Goal: Task Accomplishment & Management: Manage account settings

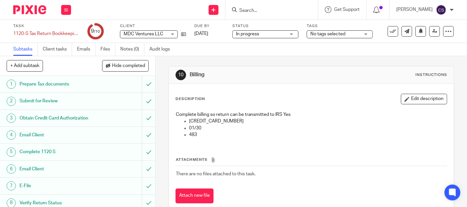
scroll to position [38, 0]
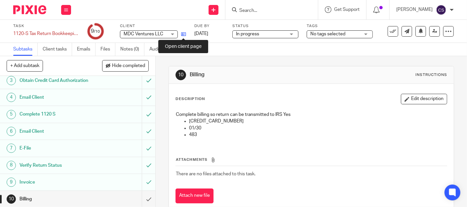
click at [185, 36] on icon at bounding box center [183, 34] width 5 height 5
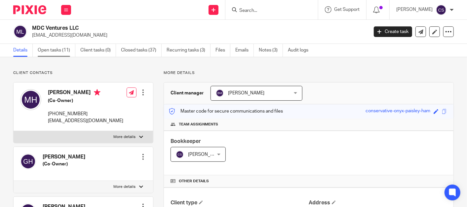
click at [49, 49] on link "Open tasks (11)" at bounding box center [57, 50] width 38 height 13
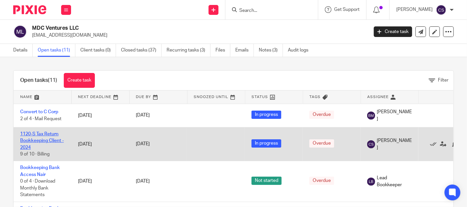
click at [30, 132] on link "1120-S Tax Return Bookkeeping Client - 2024" at bounding box center [42, 141] width 44 height 18
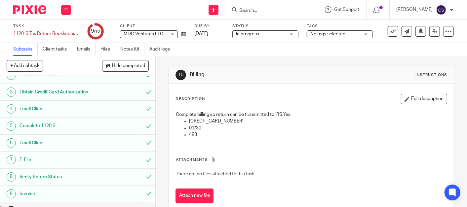
scroll to position [38, 0]
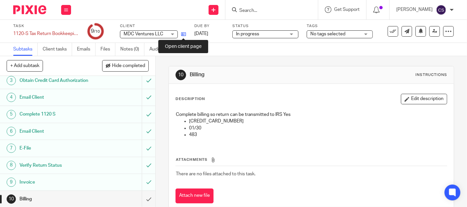
click at [184, 33] on icon at bounding box center [183, 34] width 5 height 5
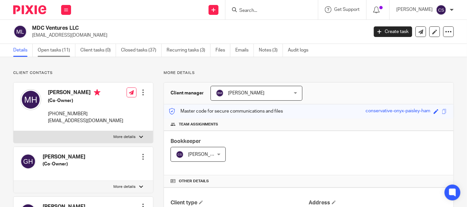
click at [42, 50] on link "Open tasks (11)" at bounding box center [57, 50] width 38 height 13
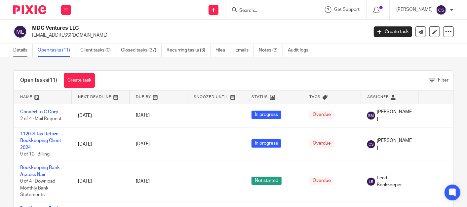
click at [16, 50] on link "Details" at bounding box center [23, 50] width 20 height 13
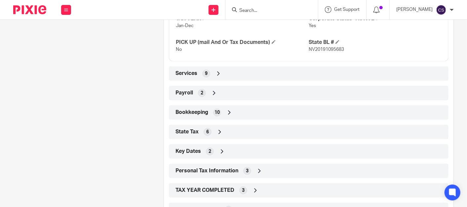
scroll to position [459, 0]
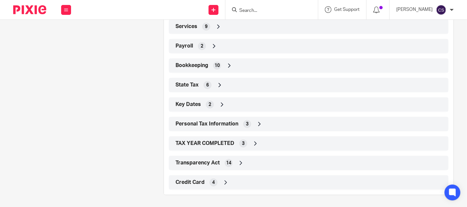
click at [229, 64] on icon at bounding box center [229, 66] width 7 height 7
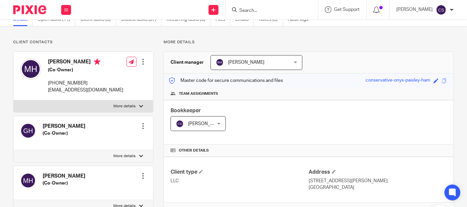
scroll to position [0, 0]
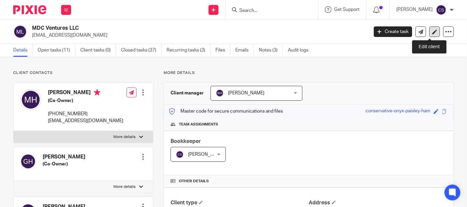
click at [430, 34] on link at bounding box center [435, 31] width 11 height 11
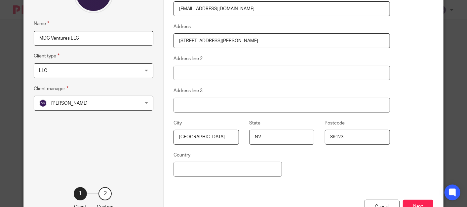
scroll to position [128, 0]
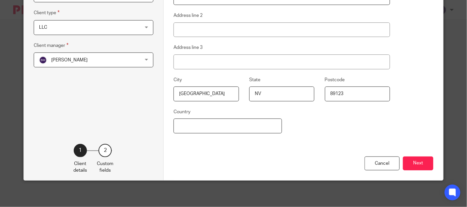
click at [224, 124] on input "Country" at bounding box center [228, 126] width 108 height 15
type input "[GEOGRAPHIC_DATA]"
click at [415, 164] on button "Next" at bounding box center [418, 164] width 30 height 14
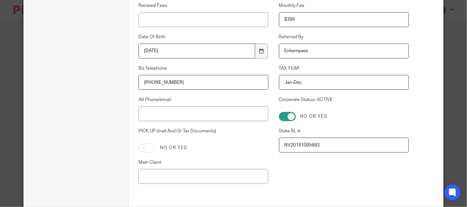
scroll to position [67, 0]
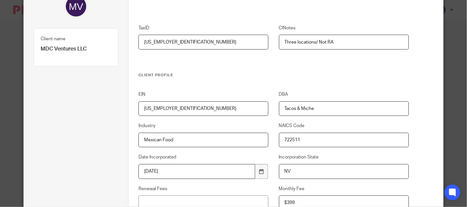
click at [318, 110] on input "Tacos & Miche" at bounding box center [344, 109] width 130 height 15
type input "Tacos & Miches"
drag, startPoint x: 176, startPoint y: 140, endPoint x: 118, endPoint y: 148, distance: 58.2
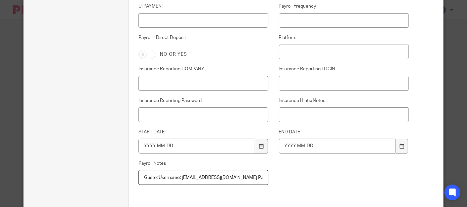
scroll to position [924, 0]
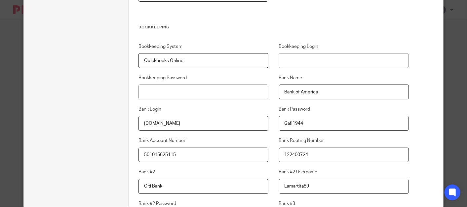
type input "Restaurant"
click at [290, 64] on input "Bookkeeping Login" at bounding box center [344, 60] width 130 height 15
type input "biz@bizaccountants.com"
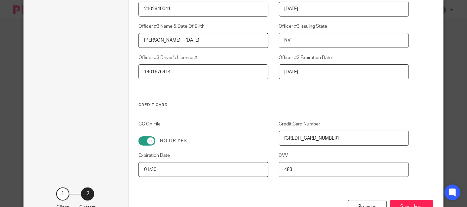
scroll to position [1970, 0]
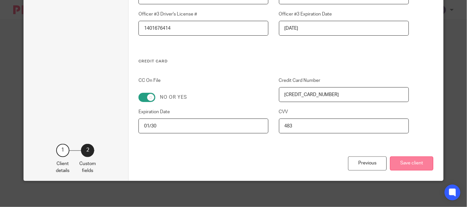
type input "Brenda1944$"
click at [412, 164] on button "Save client" at bounding box center [411, 164] width 43 height 14
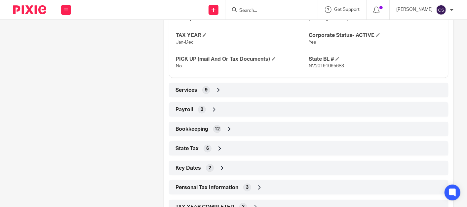
scroll to position [429, 0]
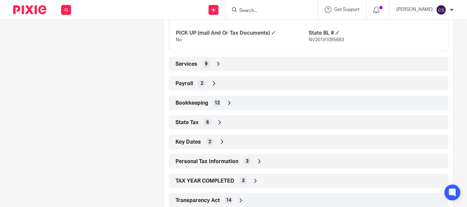
click at [228, 101] on icon at bounding box center [229, 103] width 7 height 7
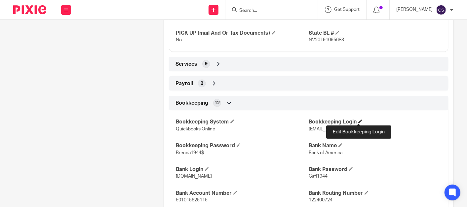
click at [359, 121] on span at bounding box center [361, 122] width 4 height 4
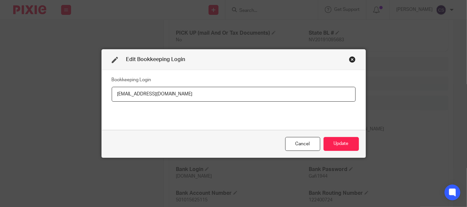
drag, startPoint x: 121, startPoint y: 93, endPoint x: 110, endPoint y: 93, distance: 10.3
click at [112, 93] on input "biz@bizaccountants.com" at bounding box center [234, 94] width 244 height 15
type input "bookkeeping@bizaccountants.com"
click at [334, 145] on button "Update" at bounding box center [341, 144] width 35 height 14
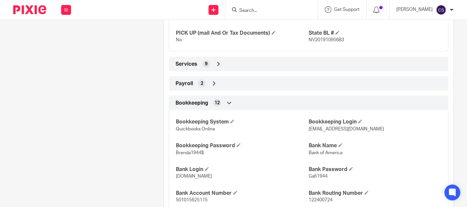
click at [264, 12] on input "Search" at bounding box center [269, 11] width 60 height 6
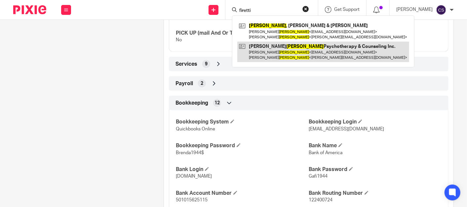
type input "firetti"
click at [295, 49] on link at bounding box center [323, 52] width 172 height 21
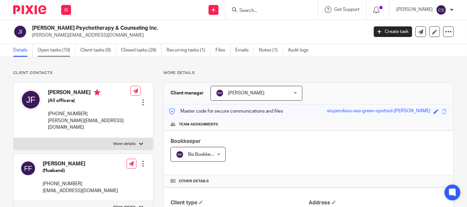
click at [53, 51] on link "Open tasks (10)" at bounding box center [57, 50] width 38 height 13
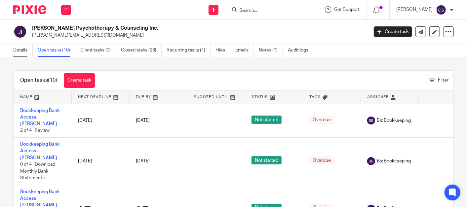
click at [20, 49] on link "Details" at bounding box center [23, 50] width 20 height 13
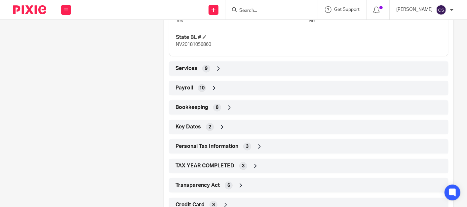
scroll to position [429, 0]
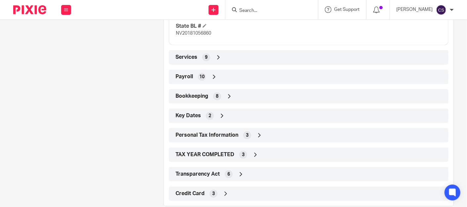
click at [229, 97] on icon at bounding box center [229, 96] width 7 height 7
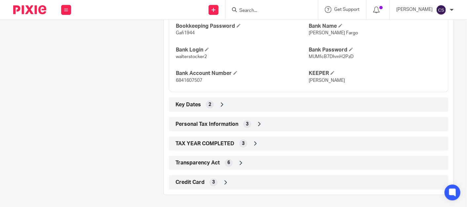
scroll to position [481, 0]
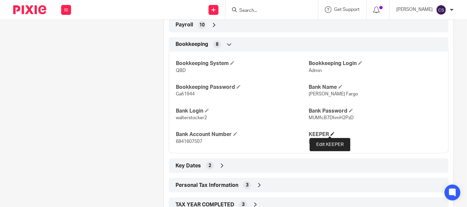
click at [331, 132] on span at bounding box center [333, 134] width 4 height 4
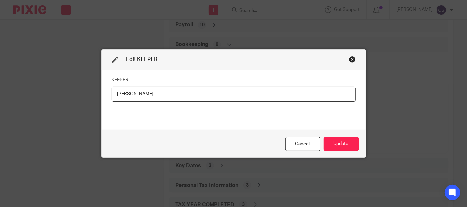
drag, startPoint x: 126, startPoint y: 96, endPoint x: 73, endPoint y: 100, distance: 53.4
click at [67, 99] on div "Edit KEEPER KEEPER Emily Cancel Update" at bounding box center [233, 103] width 467 height 207
type input "Lina"
click at [333, 144] on button "Update" at bounding box center [341, 144] width 35 height 14
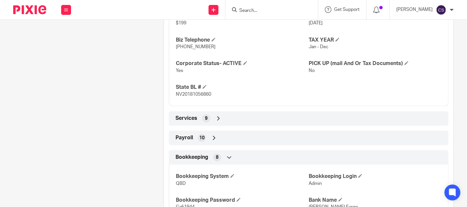
scroll to position [490, 0]
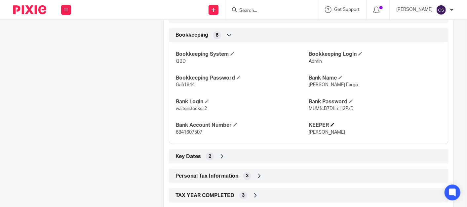
click at [332, 123] on h4 "KEEPER" at bounding box center [375, 125] width 133 height 7
click at [331, 123] on span at bounding box center [333, 125] width 4 height 4
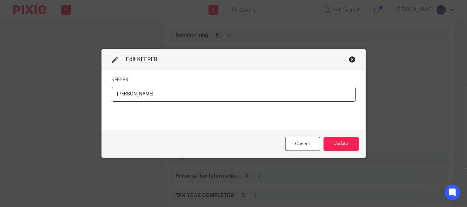
drag, startPoint x: 141, startPoint y: 94, endPoint x: 101, endPoint y: 98, distance: 40.9
click at [102, 98] on div "KEEPER Lina" at bounding box center [234, 100] width 264 height 60
type input "Emily"
click at [340, 145] on button "Update" at bounding box center [341, 144] width 35 height 14
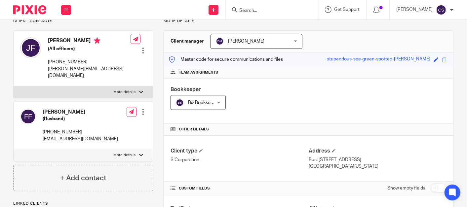
scroll to position [0, 0]
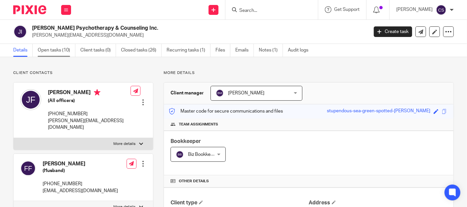
click at [56, 51] on link "Open tasks (10)" at bounding box center [57, 50] width 38 height 13
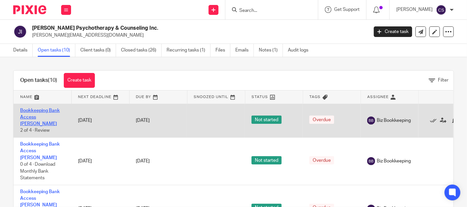
click at [27, 110] on link "Bookkeeping Bank Access [PERSON_NAME]" at bounding box center [40, 117] width 40 height 18
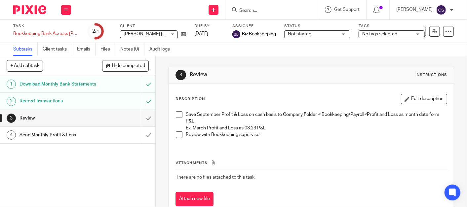
click at [178, 114] on span at bounding box center [179, 114] width 7 height 7
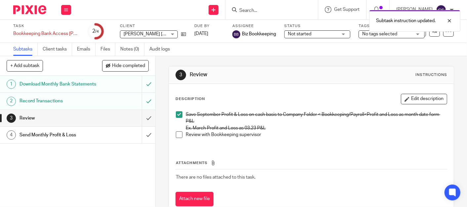
click at [180, 133] on span at bounding box center [179, 135] width 7 height 7
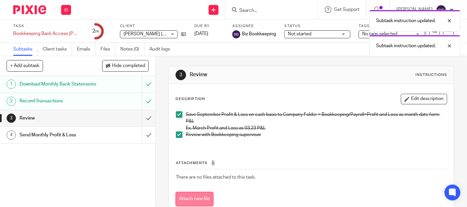
click at [193, 198] on button "Attach new file" at bounding box center [195, 199] width 38 height 15
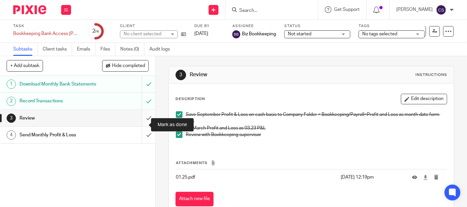
click at [140, 125] on input "submit" at bounding box center [77, 118] width 155 height 17
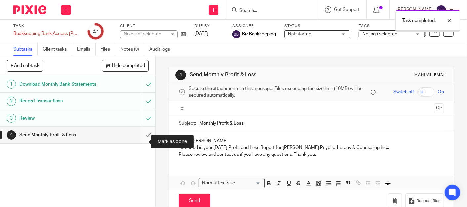
click at [141, 141] on input "submit" at bounding box center [77, 135] width 155 height 17
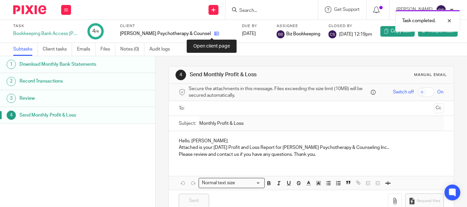
click at [214, 34] on icon at bounding box center [216, 33] width 5 height 5
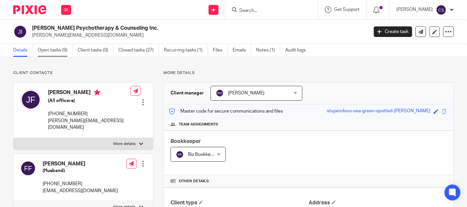
click at [48, 50] on link "Open tasks (9)" at bounding box center [55, 50] width 35 height 13
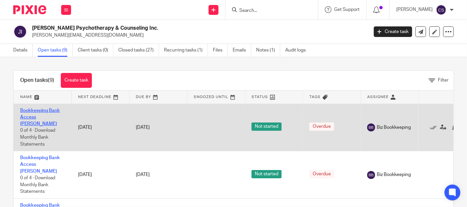
click at [31, 109] on link "Bookkeeping Bank Access Emily" at bounding box center [40, 117] width 40 height 18
click at [27, 109] on link "Bookkeeping Bank Access Emily" at bounding box center [40, 117] width 40 height 18
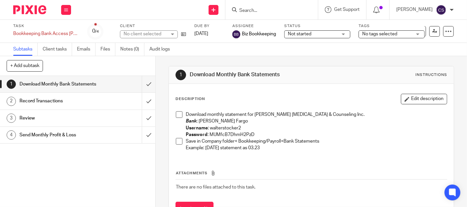
click at [176, 114] on span at bounding box center [179, 114] width 7 height 7
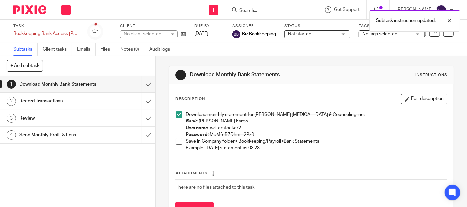
click at [177, 139] on span at bounding box center [179, 141] width 7 height 7
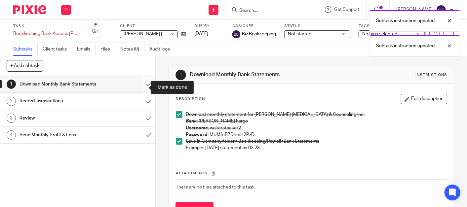
click at [143, 88] on input "submit" at bounding box center [77, 84] width 155 height 17
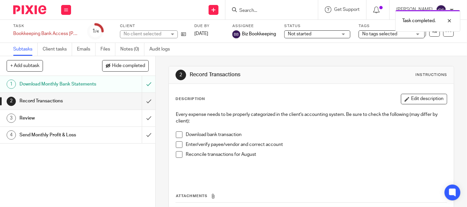
click at [179, 153] on span at bounding box center [179, 154] width 7 height 7
click at [178, 143] on span at bounding box center [179, 145] width 7 height 7
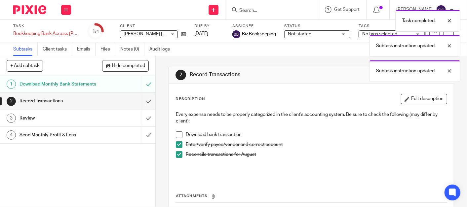
click at [176, 135] on span at bounding box center [179, 135] width 7 height 7
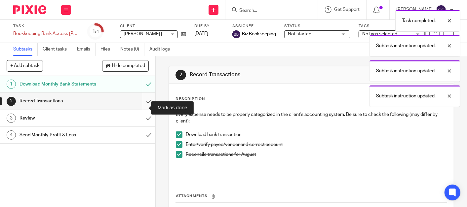
click at [143, 108] on input "submit" at bounding box center [77, 101] width 155 height 17
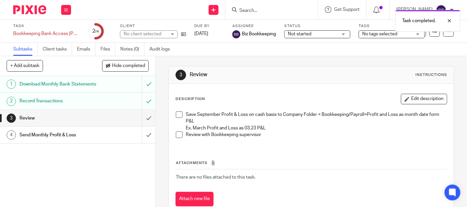
click at [179, 114] on span at bounding box center [179, 114] width 7 height 7
click at [177, 135] on span at bounding box center [179, 135] width 7 height 7
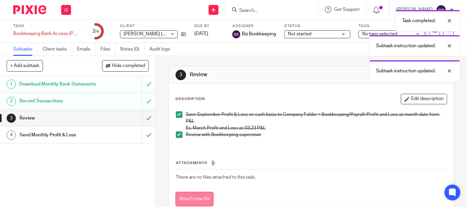
click at [191, 198] on button "Attach new file" at bounding box center [195, 199] width 38 height 15
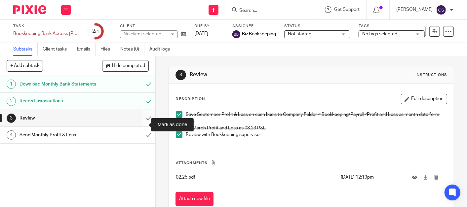
click at [139, 125] on input "submit" at bounding box center [77, 118] width 155 height 17
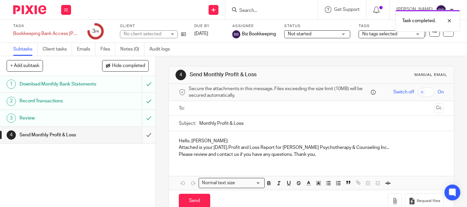
click at [138, 141] on input "submit" at bounding box center [77, 135] width 155 height 17
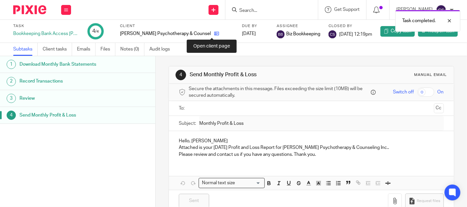
click at [214, 32] on icon at bounding box center [216, 33] width 5 height 5
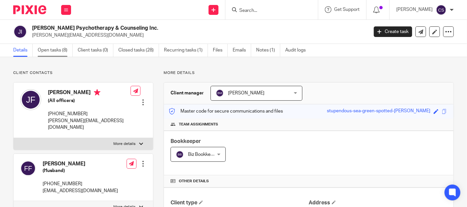
click at [48, 51] on link "Open tasks (8)" at bounding box center [55, 50] width 35 height 13
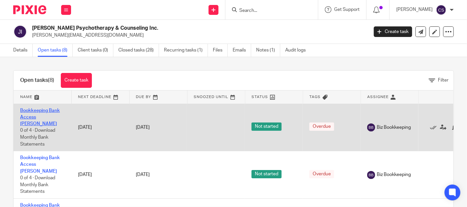
click at [31, 108] on link "Bookkeeping Bank Access [PERSON_NAME]" at bounding box center [40, 117] width 40 height 18
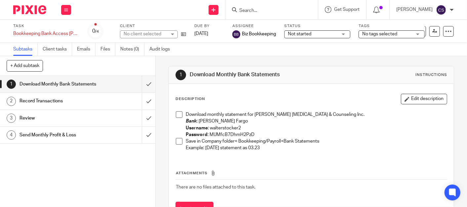
click at [179, 113] on span at bounding box center [179, 114] width 7 height 7
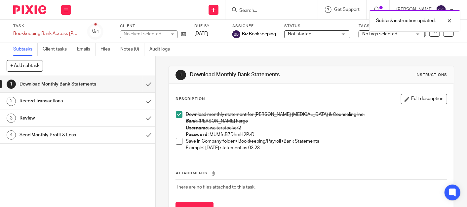
click at [177, 143] on span at bounding box center [179, 141] width 7 height 7
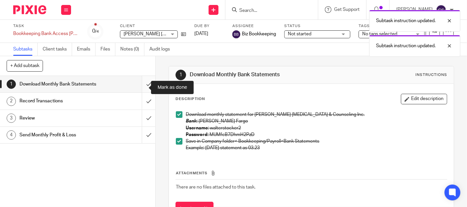
click at [144, 88] on input "submit" at bounding box center [77, 84] width 155 height 17
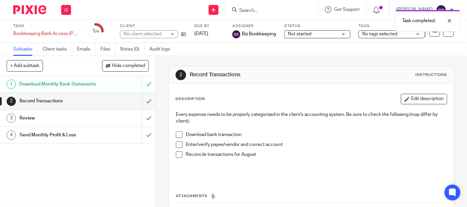
click at [177, 155] on span at bounding box center [179, 154] width 7 height 7
click at [177, 147] on span at bounding box center [179, 145] width 7 height 7
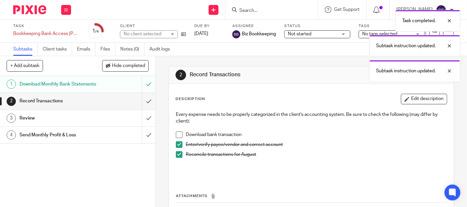
click at [177, 136] on span at bounding box center [179, 135] width 7 height 7
click at [143, 109] on input "submit" at bounding box center [77, 101] width 155 height 17
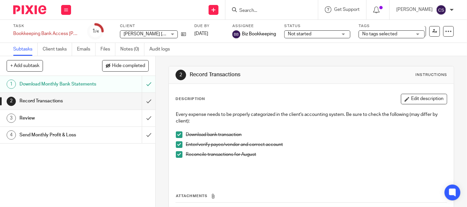
click at [96, 123] on div "Review" at bounding box center [78, 118] width 116 height 10
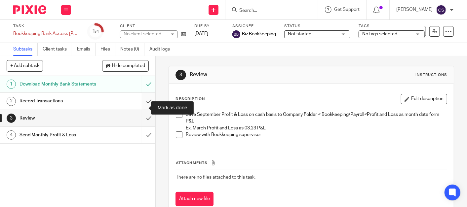
click at [142, 107] on input "submit" at bounding box center [77, 101] width 155 height 17
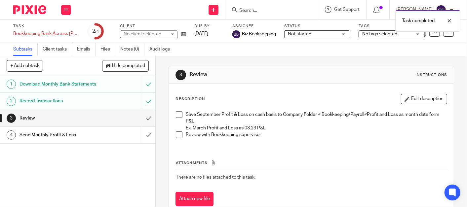
click at [178, 114] on span at bounding box center [179, 114] width 7 height 7
click at [179, 134] on span at bounding box center [179, 135] width 7 height 7
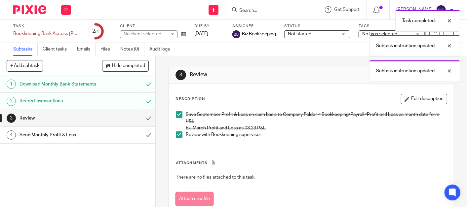
click at [190, 198] on button "Attach new file" at bounding box center [195, 199] width 38 height 15
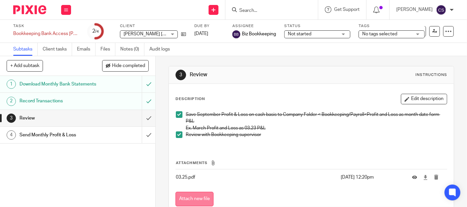
click at [191, 200] on button "Attach new file" at bounding box center [195, 199] width 38 height 15
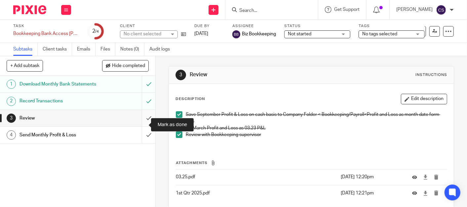
click at [138, 124] on input "submit" at bounding box center [77, 118] width 155 height 17
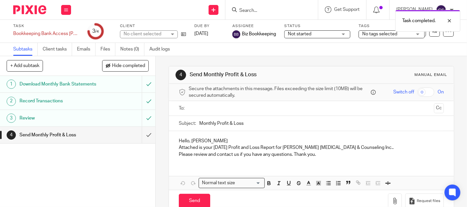
click at [208, 109] on input "text" at bounding box center [311, 109] width 240 height 8
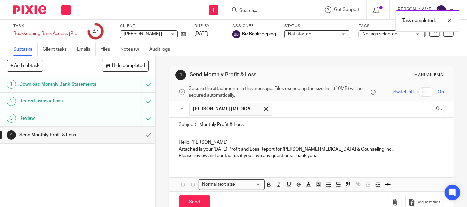
click at [212, 150] on p "Attached is your August 2025 Profit and Loss Report for Juliana Fioretti Psycho…" at bounding box center [311, 149] width 265 height 7
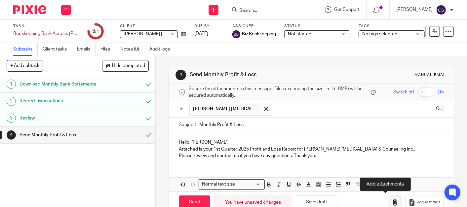
click at [392, 202] on icon "button" at bounding box center [395, 202] width 7 height 7
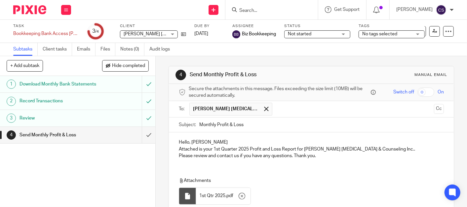
scroll to position [52, 0]
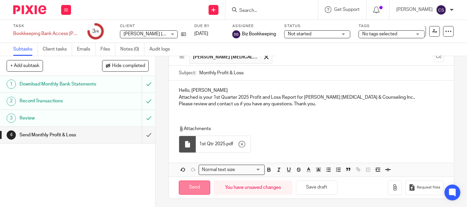
click at [191, 187] on input "Send" at bounding box center [194, 188] width 31 height 14
type input "Sent"
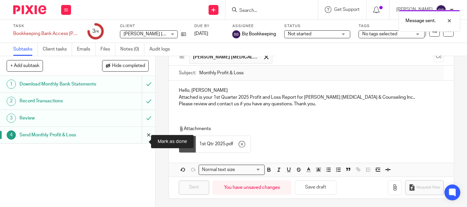
click at [143, 142] on input "submit" at bounding box center [77, 135] width 155 height 17
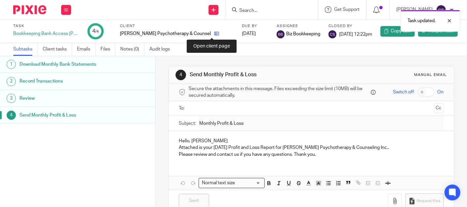
click at [214, 34] on icon at bounding box center [216, 33] width 5 height 5
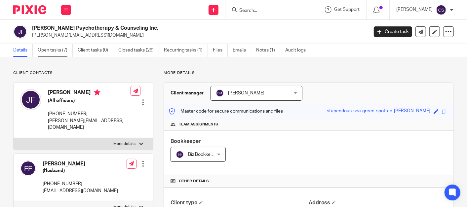
drag, startPoint x: 47, startPoint y: 49, endPoint x: 44, endPoint y: 48, distance: 3.7
click at [47, 48] on link "Open tasks (7)" at bounding box center [55, 50] width 35 height 13
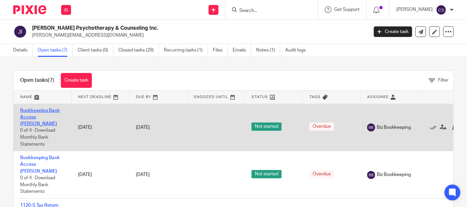
click at [29, 108] on link "Bookkeeping Bank Access [PERSON_NAME]" at bounding box center [40, 117] width 40 height 18
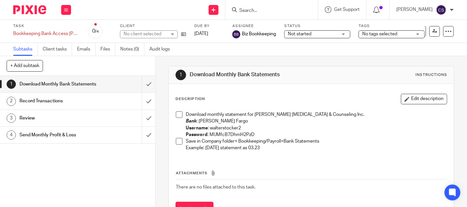
click at [178, 114] on span at bounding box center [179, 114] width 7 height 7
click at [178, 144] on span at bounding box center [179, 141] width 7 height 7
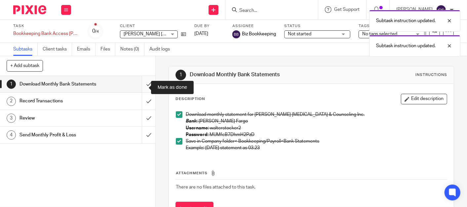
click at [141, 86] on input "submit" at bounding box center [77, 84] width 155 height 17
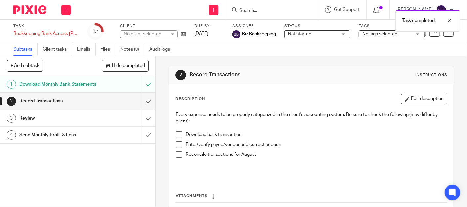
click at [177, 155] on span at bounding box center [179, 154] width 7 height 7
click at [178, 146] on span at bounding box center [179, 145] width 7 height 7
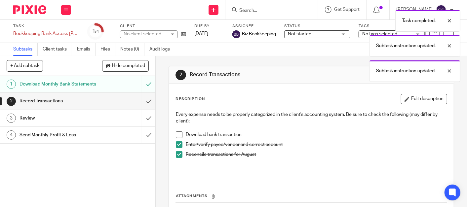
click at [177, 136] on span at bounding box center [179, 135] width 7 height 7
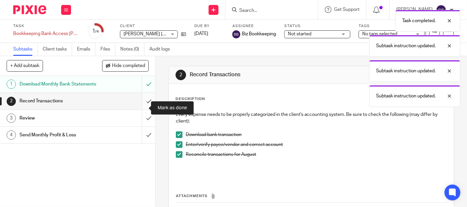
click at [141, 109] on input "submit" at bounding box center [77, 101] width 155 height 17
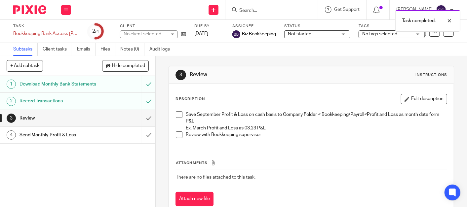
click at [177, 133] on span at bounding box center [179, 135] width 7 height 7
click at [177, 113] on span at bounding box center [179, 114] width 7 height 7
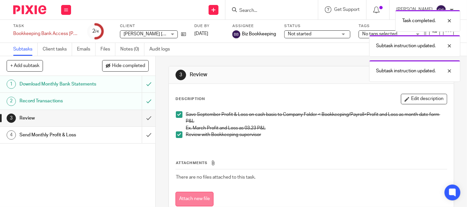
click at [187, 203] on button "Attach new file" at bounding box center [195, 199] width 38 height 15
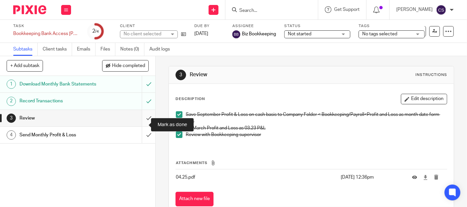
click at [141, 124] on input "submit" at bounding box center [77, 118] width 155 height 17
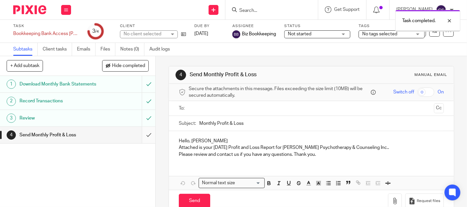
click at [141, 143] on input "submit" at bounding box center [77, 135] width 155 height 17
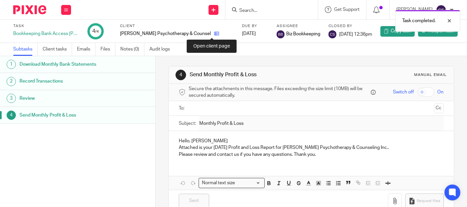
click at [214, 32] on icon at bounding box center [216, 33] width 5 height 5
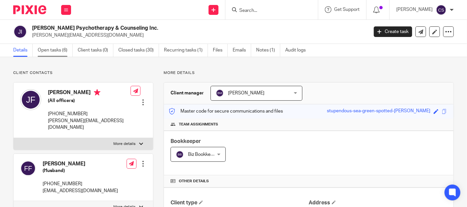
click at [49, 52] on link "Open tasks (6)" at bounding box center [55, 50] width 35 height 13
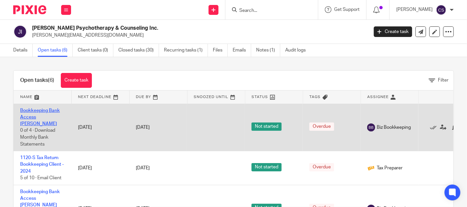
click at [37, 109] on link "Bookkeeping Bank Access [PERSON_NAME]" at bounding box center [40, 117] width 40 height 18
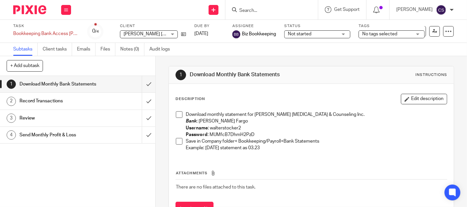
click at [178, 114] on span at bounding box center [179, 114] width 7 height 7
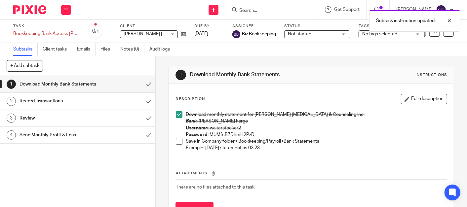
click at [176, 142] on span at bounding box center [179, 141] width 7 height 7
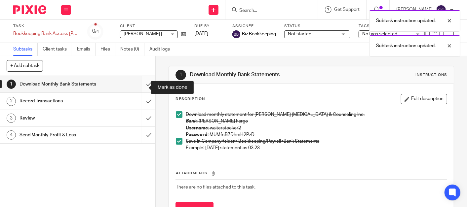
click at [141, 87] on input "submit" at bounding box center [77, 84] width 155 height 17
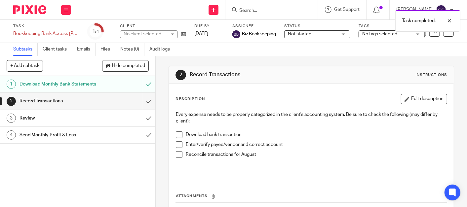
click at [176, 152] on span at bounding box center [179, 154] width 7 height 7
click at [176, 144] on span at bounding box center [179, 145] width 7 height 7
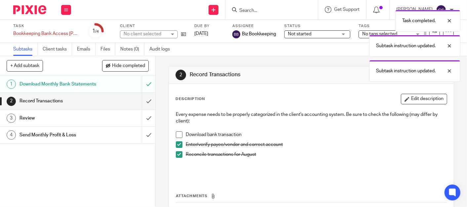
click at [176, 134] on span at bounding box center [179, 135] width 7 height 7
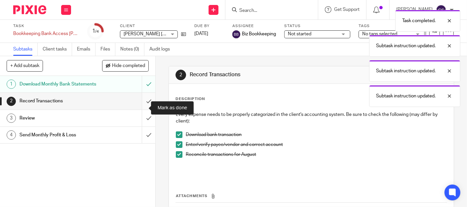
click at [139, 107] on input "submit" at bounding box center [77, 101] width 155 height 17
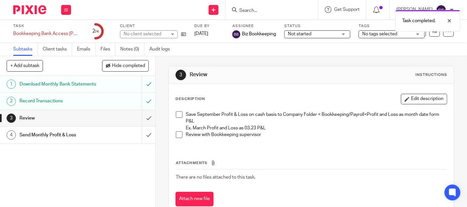
click at [179, 115] on span at bounding box center [179, 114] width 7 height 7
click at [178, 134] on span at bounding box center [179, 135] width 7 height 7
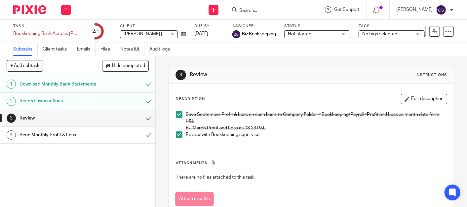
click at [193, 196] on button "Attach new file" at bounding box center [195, 199] width 38 height 15
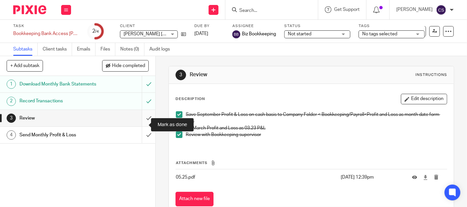
click at [141, 125] on input "submit" at bounding box center [77, 118] width 155 height 17
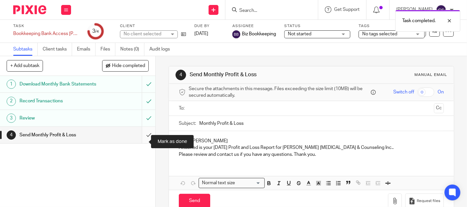
click at [140, 142] on input "submit" at bounding box center [77, 135] width 155 height 17
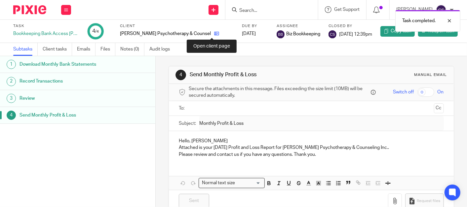
click at [214, 33] on icon at bounding box center [216, 33] width 5 height 5
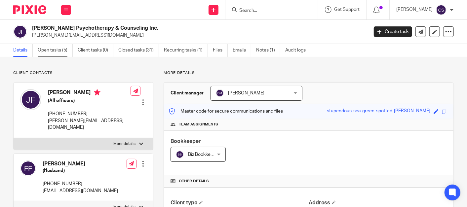
click at [47, 49] on link "Open tasks (5)" at bounding box center [55, 50] width 35 height 13
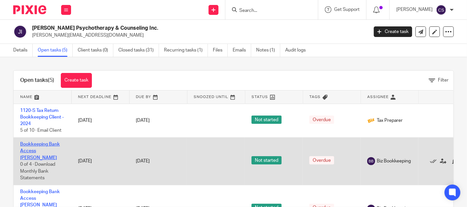
click at [32, 144] on link "Bookkeeping Bank Access [PERSON_NAME]" at bounding box center [40, 151] width 40 height 18
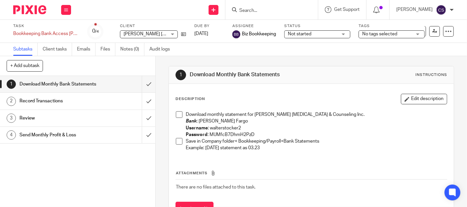
click at [176, 115] on span at bounding box center [179, 114] width 7 height 7
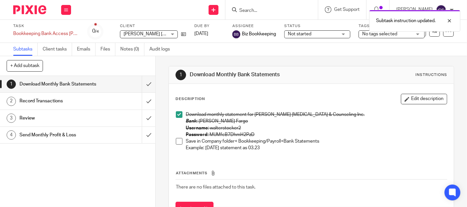
click at [176, 142] on span at bounding box center [179, 141] width 7 height 7
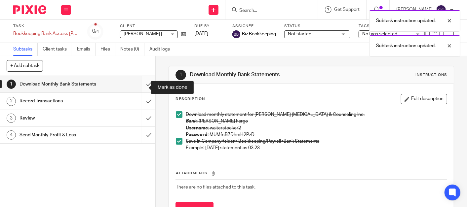
click at [140, 88] on input "submit" at bounding box center [77, 84] width 155 height 17
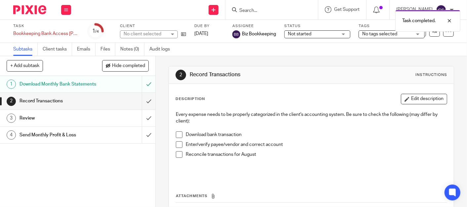
click at [176, 134] on span at bounding box center [179, 135] width 7 height 7
click at [177, 146] on span at bounding box center [179, 145] width 7 height 7
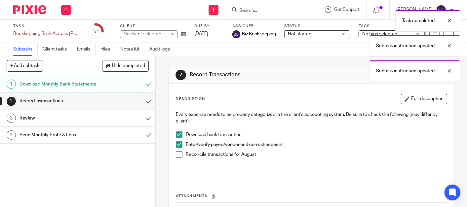
click at [177, 152] on span at bounding box center [179, 154] width 7 height 7
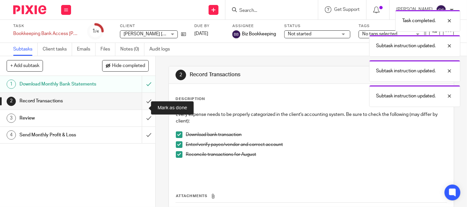
click at [141, 109] on input "submit" at bounding box center [77, 101] width 155 height 17
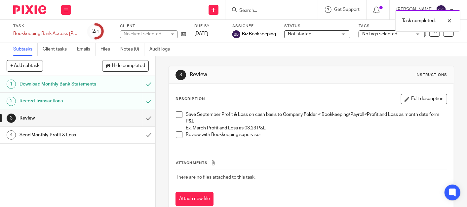
click at [178, 113] on span at bounding box center [179, 114] width 7 height 7
click at [179, 134] on span at bounding box center [179, 135] width 7 height 7
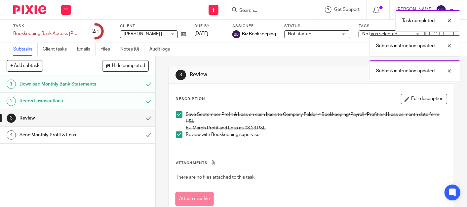
click at [205, 199] on button "Attach new file" at bounding box center [195, 199] width 38 height 15
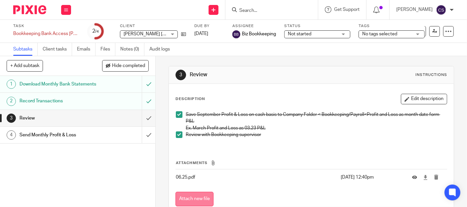
click at [190, 196] on button "Attach new file" at bounding box center [195, 199] width 38 height 15
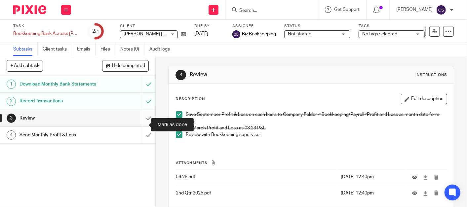
click at [140, 126] on input "submit" at bounding box center [77, 118] width 155 height 17
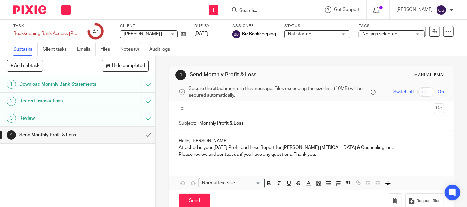
click at [197, 109] on input "text" at bounding box center [311, 109] width 240 height 8
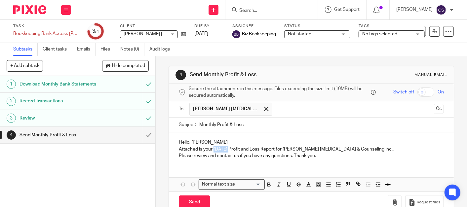
drag, startPoint x: 212, startPoint y: 150, endPoint x: 227, endPoint y: 151, distance: 15.6
click at [227, 151] on p "Attached is your August 2025 Profit and Loss Report for Juliana Fioretti Psycho…" at bounding box center [311, 149] width 265 height 7
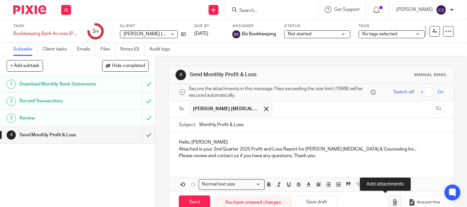
click at [392, 203] on icon "button" at bounding box center [395, 202] width 7 height 7
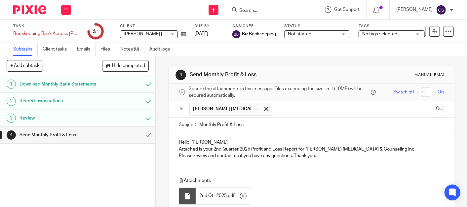
click at [200, 192] on div "2nd Qtr 2025 . pdf" at bounding box center [224, 196] width 56 height 17
drag, startPoint x: 200, startPoint y: 192, endPoint x: 188, endPoint y: 197, distance: 13.5
click at [188, 197] on div at bounding box center [187, 196] width 7 height 7
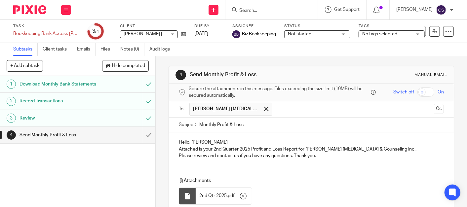
drag, startPoint x: 188, startPoint y: 197, endPoint x: 216, endPoint y: 194, distance: 28.6
click at [216, 194] on span "2nd Qtr 2025" at bounding box center [212, 196] width 27 height 7
drag, startPoint x: 216, startPoint y: 194, endPoint x: 210, endPoint y: 194, distance: 6.3
click at [210, 194] on span "2nd Qtr 2025" at bounding box center [212, 196] width 27 height 7
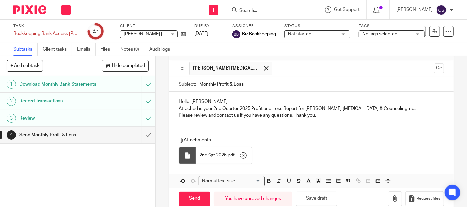
scroll to position [52, 0]
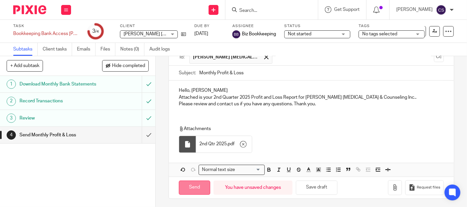
click at [192, 186] on input "Send" at bounding box center [194, 188] width 31 height 14
type input "Sent"
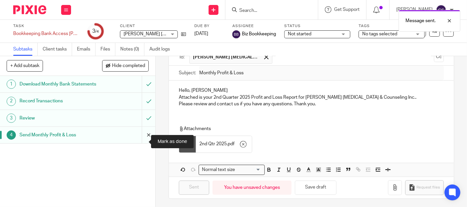
click at [142, 141] on input "submit" at bounding box center [77, 135] width 155 height 17
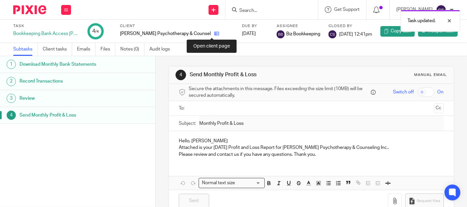
click at [214, 34] on icon at bounding box center [216, 33] width 5 height 5
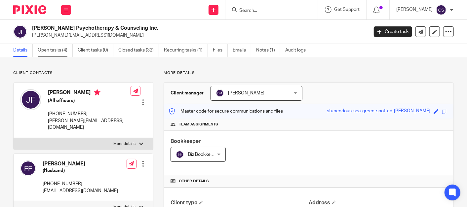
click at [46, 49] on link "Open tasks (4)" at bounding box center [55, 50] width 35 height 13
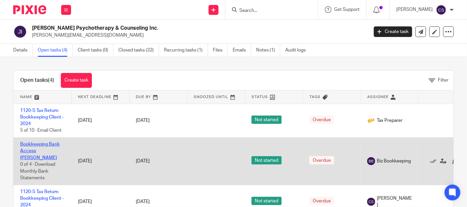
click at [27, 145] on link "Bookkeeping Bank Access [PERSON_NAME]" at bounding box center [40, 151] width 40 height 18
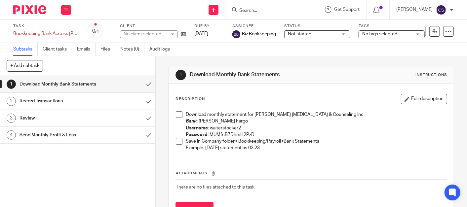
click at [176, 115] on span at bounding box center [179, 114] width 7 height 7
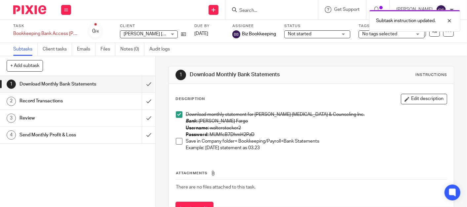
click at [177, 142] on span at bounding box center [179, 141] width 7 height 7
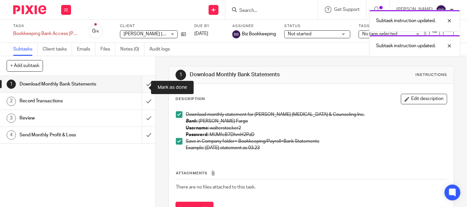
click at [141, 87] on input "submit" at bounding box center [77, 84] width 155 height 17
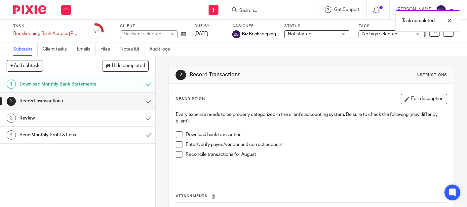
click at [176, 135] on span at bounding box center [179, 135] width 7 height 7
click at [177, 144] on span at bounding box center [179, 145] width 7 height 7
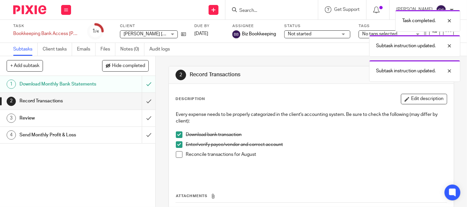
click at [179, 155] on span at bounding box center [179, 154] width 7 height 7
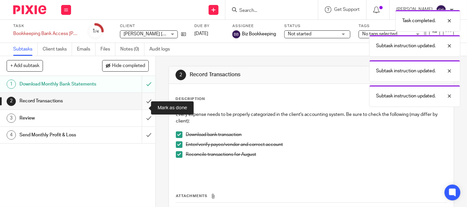
click at [142, 107] on input "submit" at bounding box center [77, 101] width 155 height 17
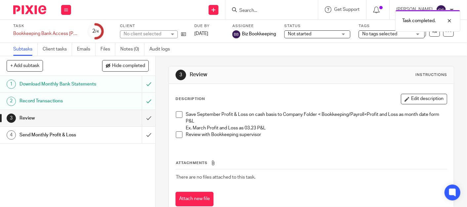
click at [176, 114] on span at bounding box center [179, 114] width 7 height 7
click at [177, 133] on span at bounding box center [179, 135] width 7 height 7
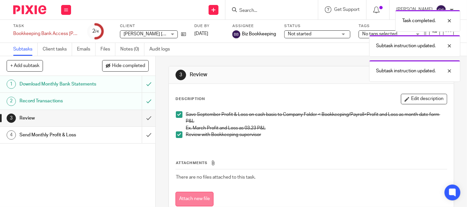
click at [191, 198] on button "Attach new file" at bounding box center [195, 199] width 38 height 15
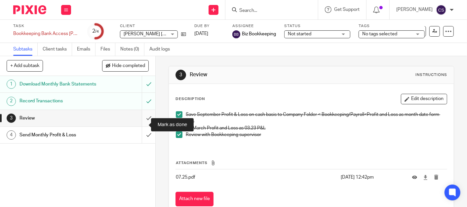
click at [139, 124] on input "submit" at bounding box center [77, 118] width 155 height 17
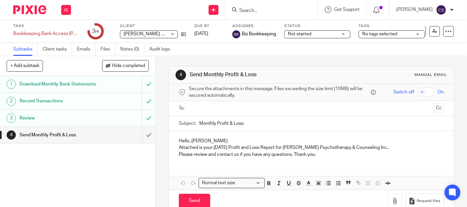
click at [200, 109] on input "text" at bounding box center [311, 109] width 240 height 8
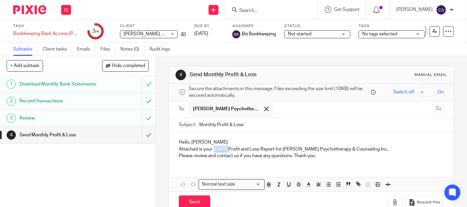
drag, startPoint x: 213, startPoint y: 149, endPoint x: 227, endPoint y: 149, distance: 14.2
click at [227, 149] on p "Attached is your August 2025 Profit and Loss Report for Juliana Fioretti Psycho…" at bounding box center [311, 149] width 265 height 7
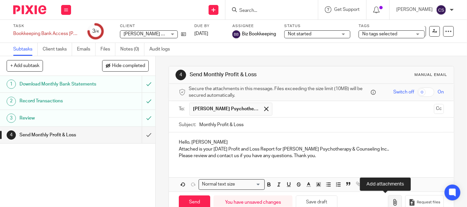
click at [392, 203] on icon "button" at bounding box center [395, 202] width 7 height 7
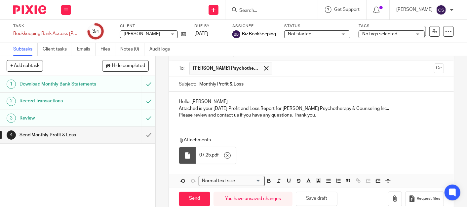
scroll to position [52, 0]
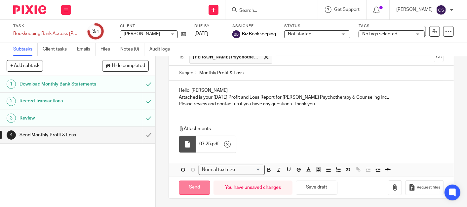
click at [189, 191] on input "Send" at bounding box center [194, 188] width 31 height 14
type input "Sent"
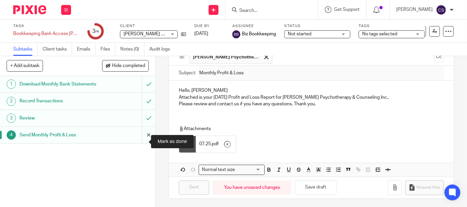
click at [143, 140] on input "submit" at bounding box center [77, 135] width 155 height 17
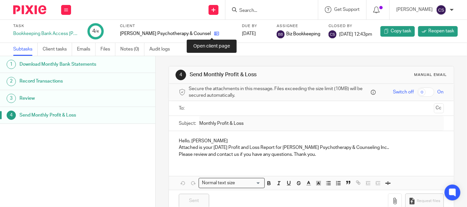
click at [214, 34] on icon at bounding box center [216, 33] width 5 height 5
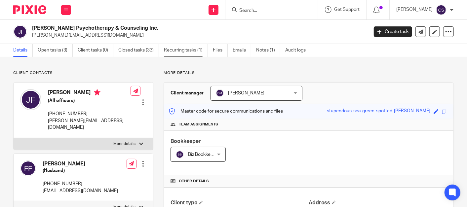
click at [175, 49] on link "Recurring tasks (1)" at bounding box center [186, 50] width 44 height 13
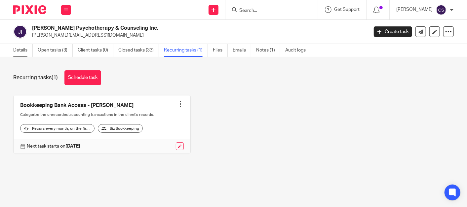
click at [21, 47] on link "Details" at bounding box center [23, 50] width 20 height 13
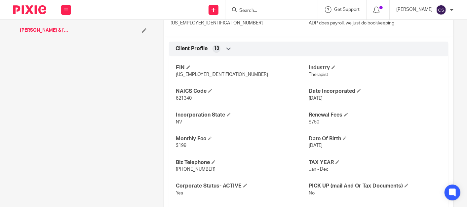
scroll to position [440, 0]
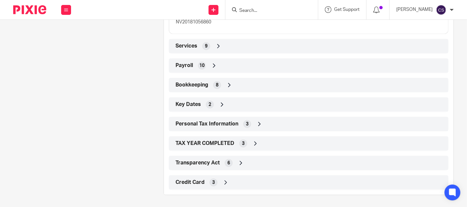
click at [229, 82] on icon at bounding box center [229, 85] width 7 height 7
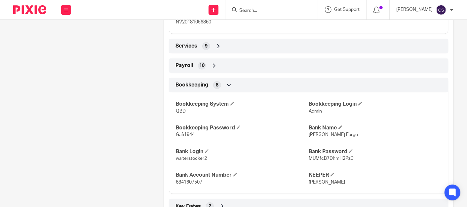
click at [229, 84] on icon at bounding box center [229, 85] width 7 height 7
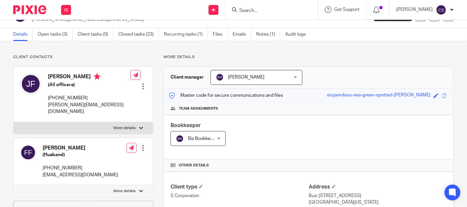
scroll to position [0, 0]
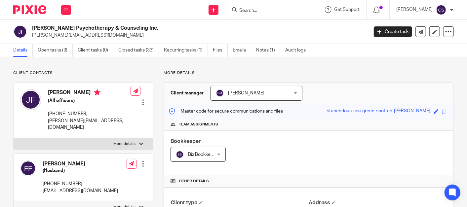
click at [256, 11] on input "Search" at bounding box center [269, 11] width 60 height 6
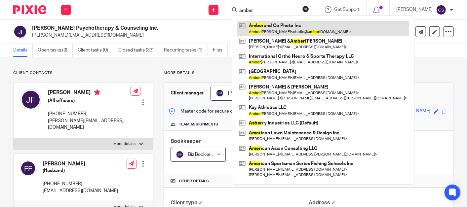
type input "amber"
click at [275, 23] on link at bounding box center [323, 28] width 172 height 15
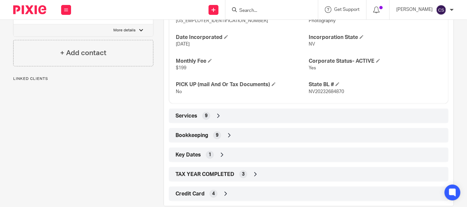
scroll to position [283, 0]
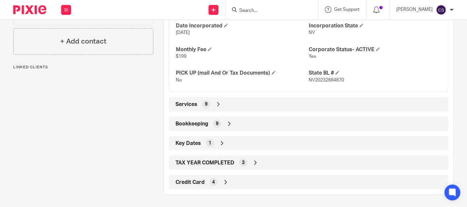
click at [226, 121] on icon at bounding box center [229, 124] width 7 height 7
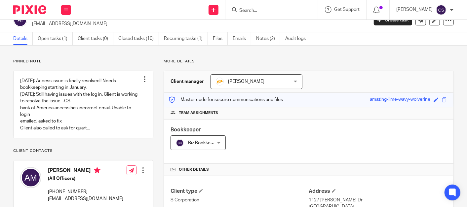
scroll to position [0, 0]
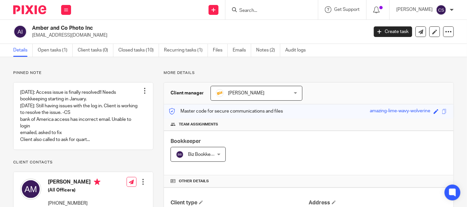
click at [261, 11] on input "Search" at bounding box center [269, 11] width 60 height 6
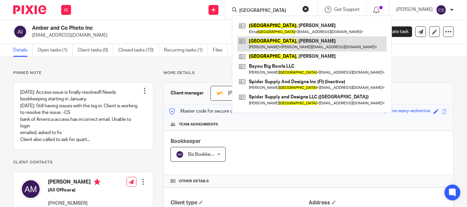
type input "bristol"
click at [277, 43] on link at bounding box center [311, 43] width 149 height 15
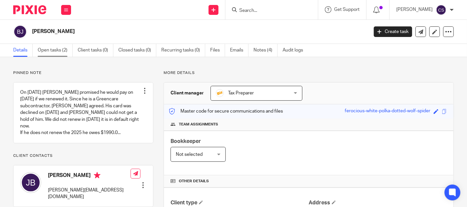
click at [45, 52] on link "Open tasks (2)" at bounding box center [55, 50] width 35 height 13
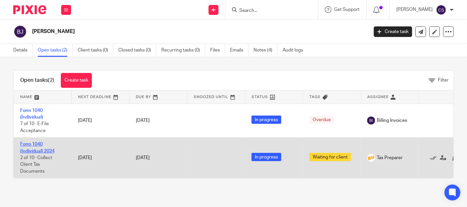
click at [28, 145] on link "Form 1040 (Individual) 2024" at bounding box center [37, 147] width 34 height 11
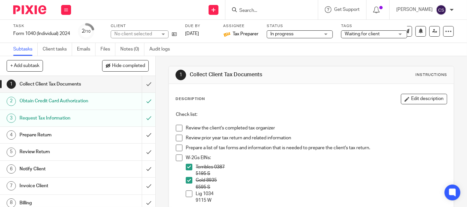
click at [80, 101] on h1 "Obtain Credit Card Authorization" at bounding box center [58, 101] width 77 height 10
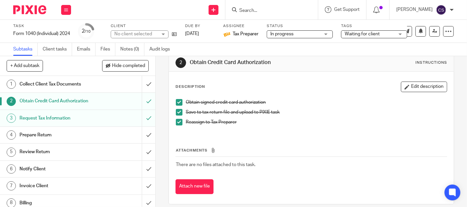
scroll to position [19, 0]
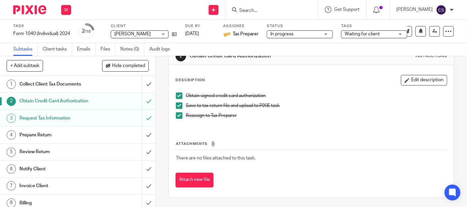
click at [255, 8] on input "Search" at bounding box center [269, 11] width 60 height 6
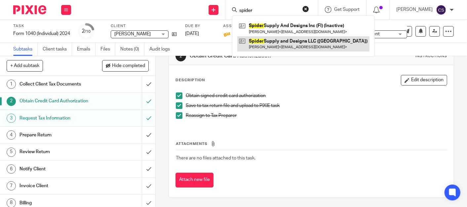
type input "spider"
click at [270, 42] on link at bounding box center [303, 43] width 132 height 15
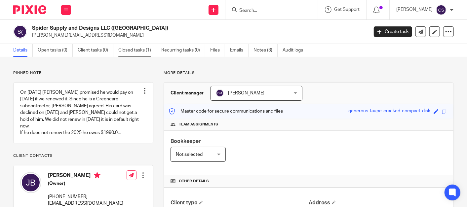
click at [125, 50] on link "Closed tasks (1)" at bounding box center [137, 50] width 38 height 13
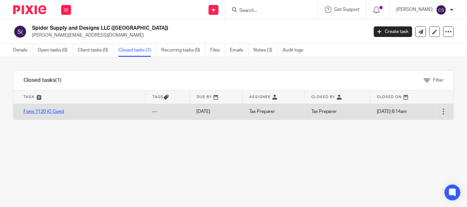
click at [33, 111] on link "Form 1120 (C Corp)" at bounding box center [43, 111] width 41 height 5
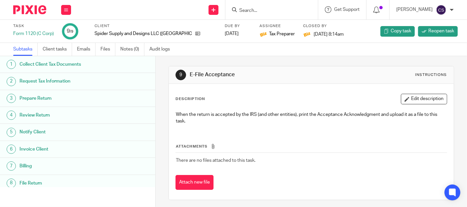
click at [52, 100] on h1 "Prepare Return" at bounding box center [63, 99] width 86 height 10
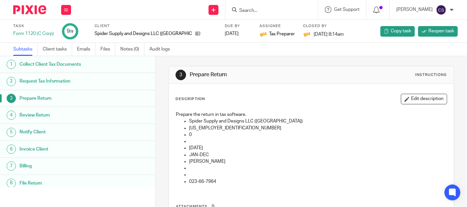
click at [39, 116] on h1 "Review Return" at bounding box center [63, 115] width 86 height 10
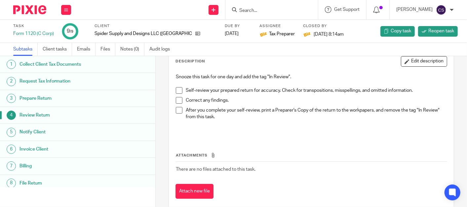
scroll to position [49, 0]
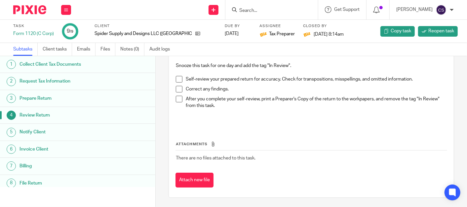
click at [38, 133] on h1 "Notify Client" at bounding box center [63, 132] width 86 height 10
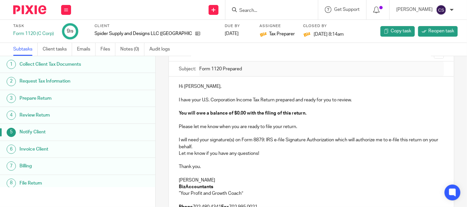
scroll to position [122, 0]
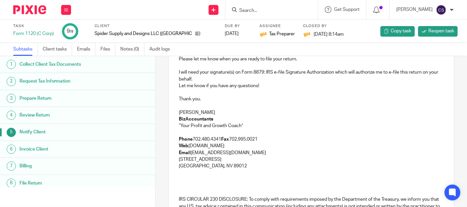
click at [31, 147] on h1 "Invoice Client" at bounding box center [63, 150] width 86 height 10
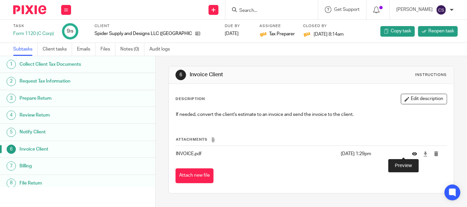
click at [412, 154] on icon at bounding box center [414, 154] width 5 height 5
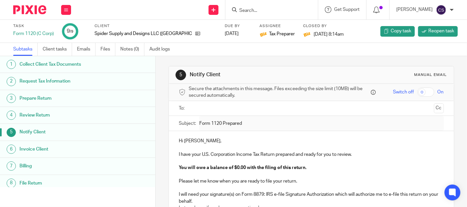
scroll to position [61, 0]
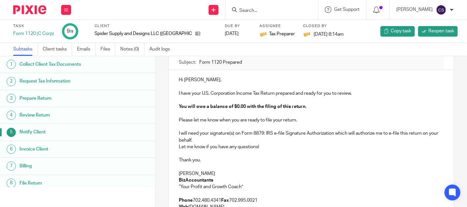
click at [48, 81] on h1 "Request Tax Information" at bounding box center [63, 81] width 86 height 10
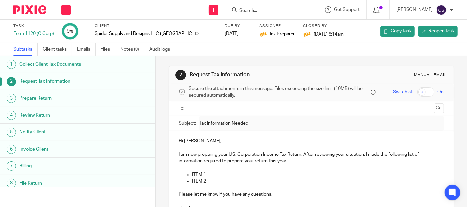
click at [31, 68] on h1 "Collect Client Tax Documents" at bounding box center [63, 65] width 86 height 10
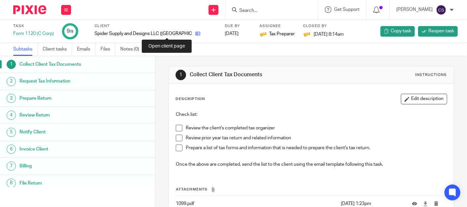
click at [195, 34] on icon at bounding box center [197, 33] width 5 height 5
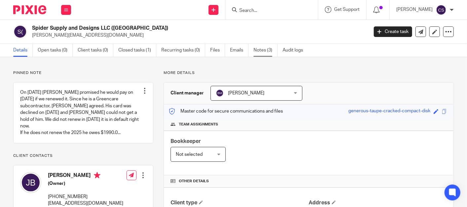
click at [259, 48] on link "Notes (3)" at bounding box center [266, 50] width 24 height 13
